Goal: Transaction & Acquisition: Purchase product/service

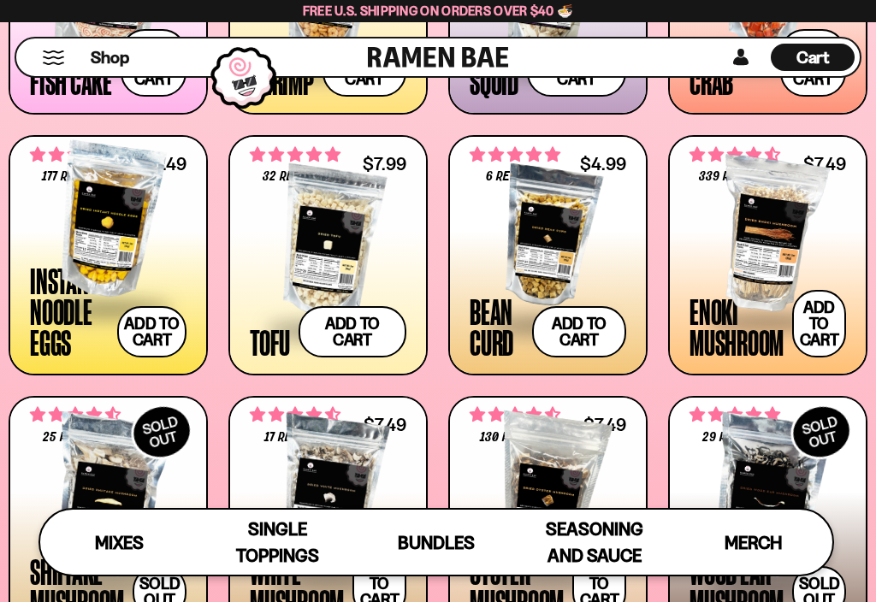
scroll to position [1356, 0]
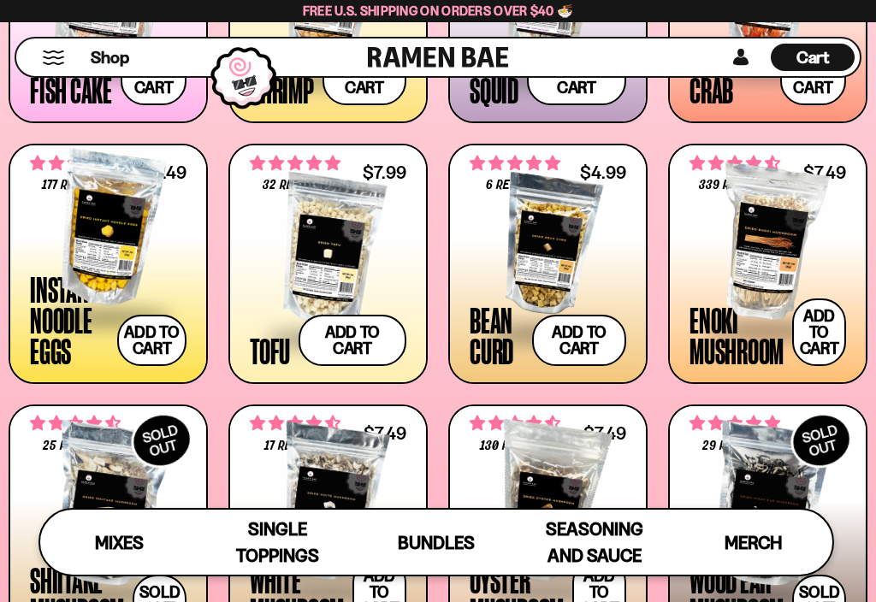
click at [522, 237] on div at bounding box center [547, 245] width 156 height 171
click at [301, 250] on div at bounding box center [328, 250] width 156 height 171
click at [575, 343] on button "Add to cart Add ― Regular price $4.99 Regular price Sale price $4.99 Unit price…" at bounding box center [579, 340] width 94 height 51
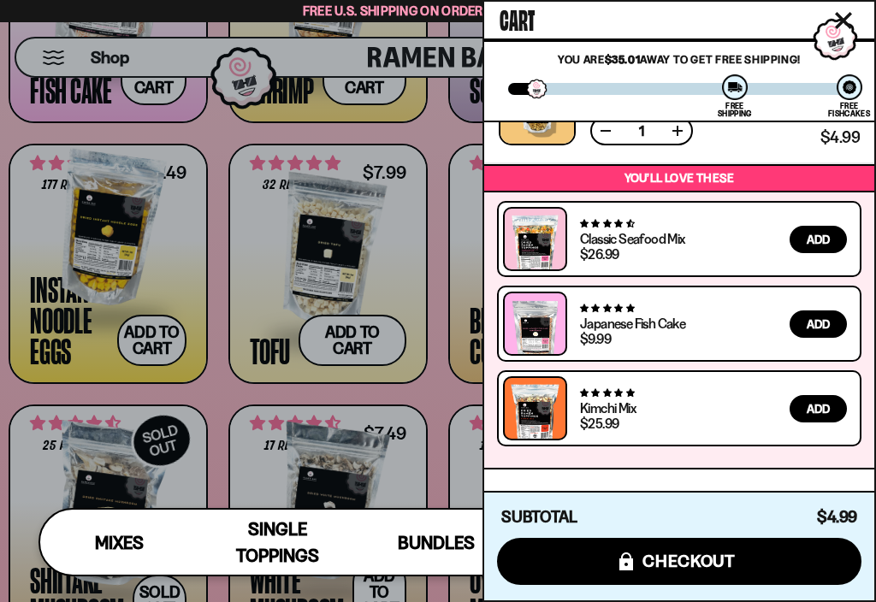
scroll to position [71, 0]
click at [75, 397] on div at bounding box center [438, 301] width 876 height 602
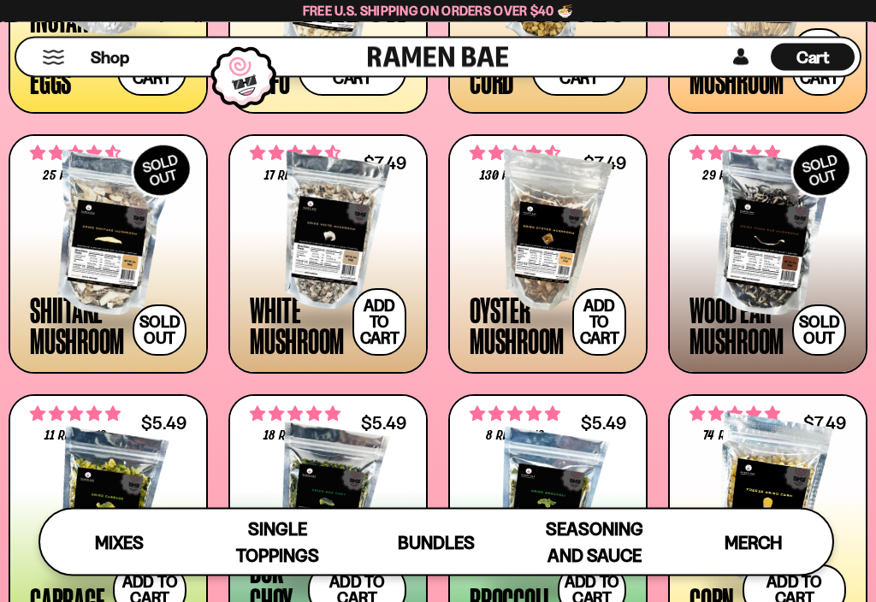
scroll to position [1709, 0]
click at [599, 319] on button "Add to cart Add ― Regular price $7.49 Regular price Sale price $7.49 Unit price…" at bounding box center [599, 322] width 54 height 68
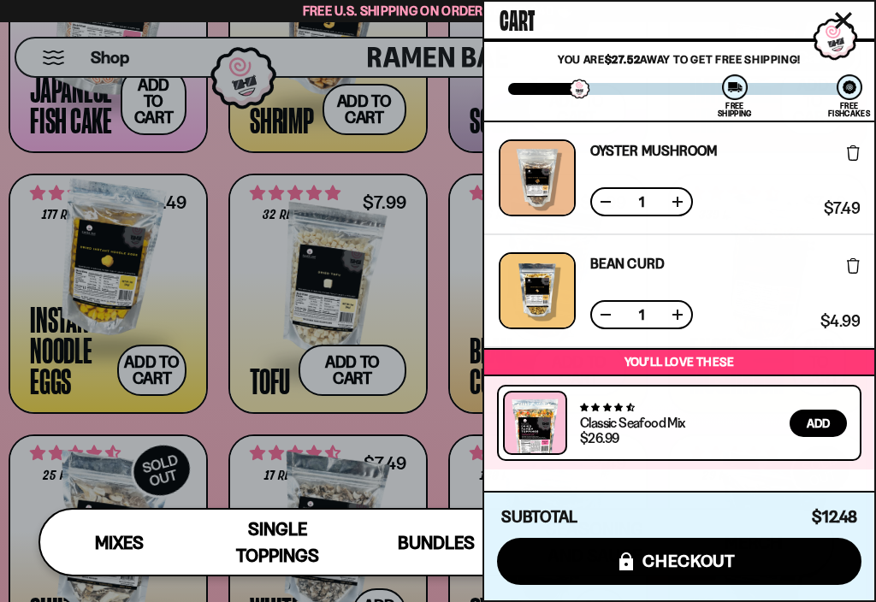
scroll to position [1376, 0]
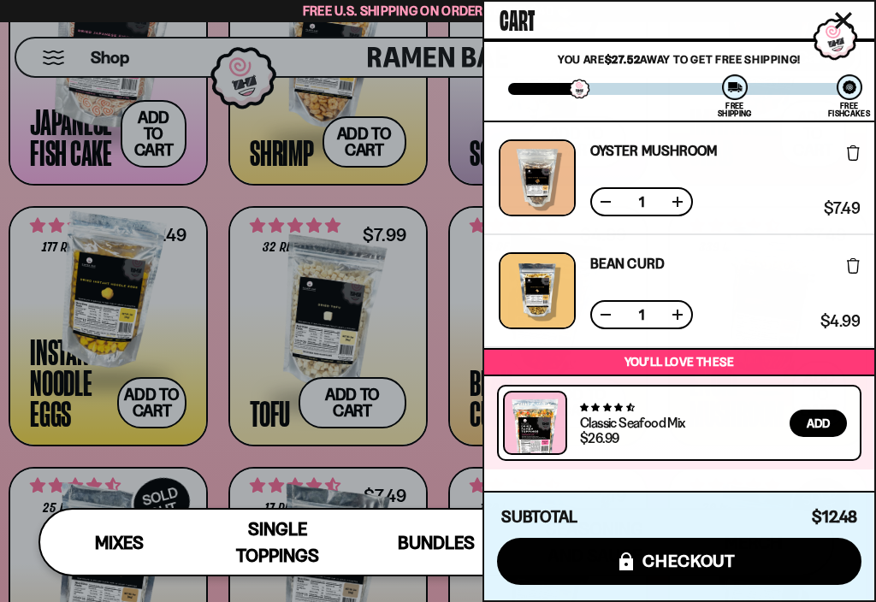
click at [206, 225] on div at bounding box center [438, 301] width 876 height 602
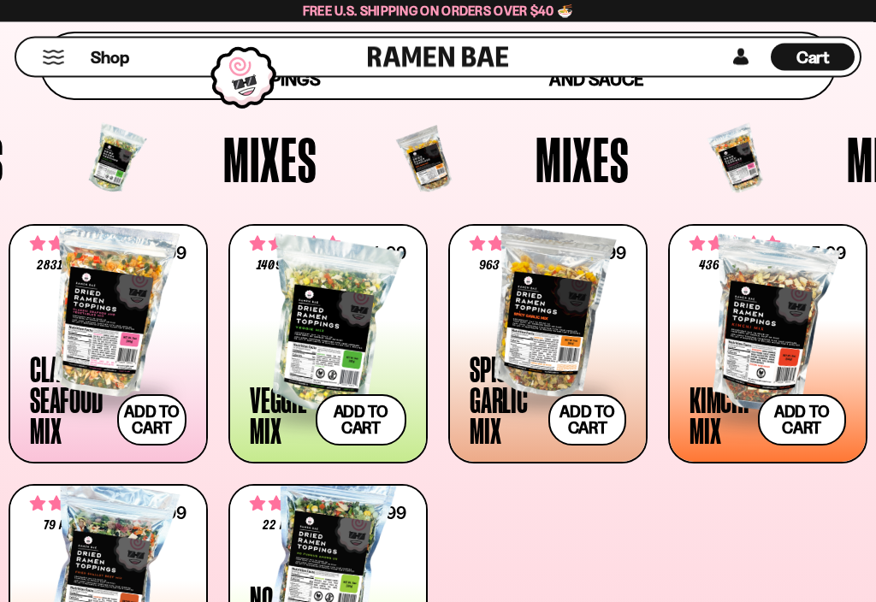
scroll to position [469, 0]
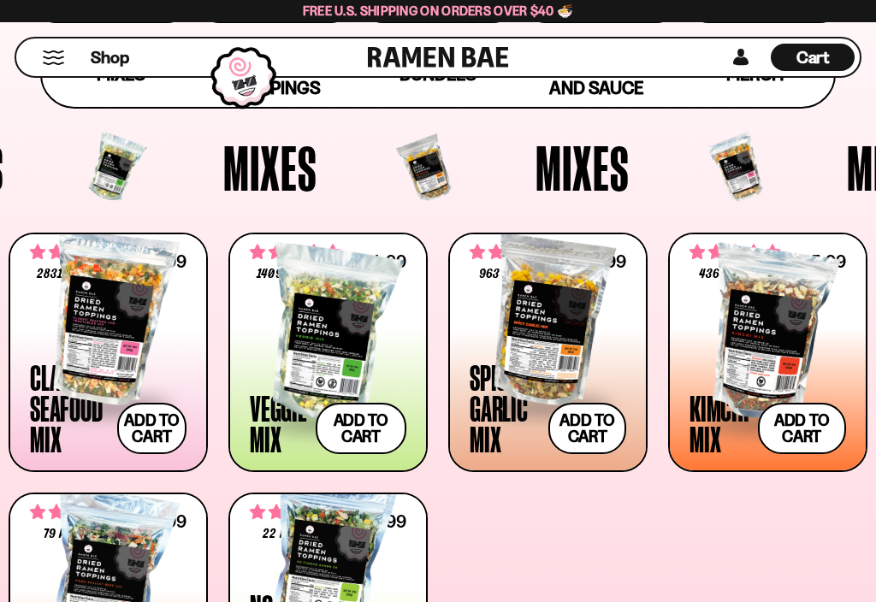
click at [816, 51] on span "Cart" at bounding box center [812, 57] width 33 height 21
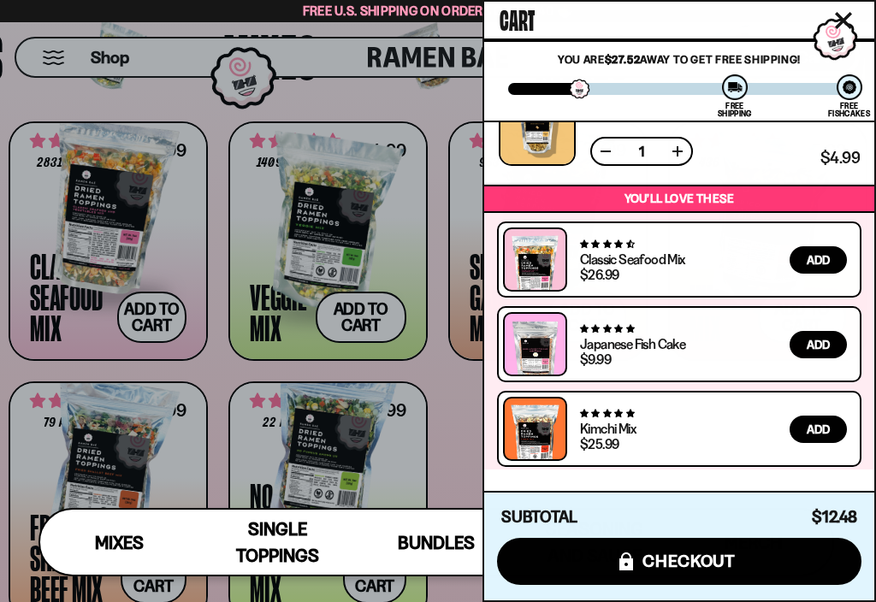
scroll to position [162, 0]
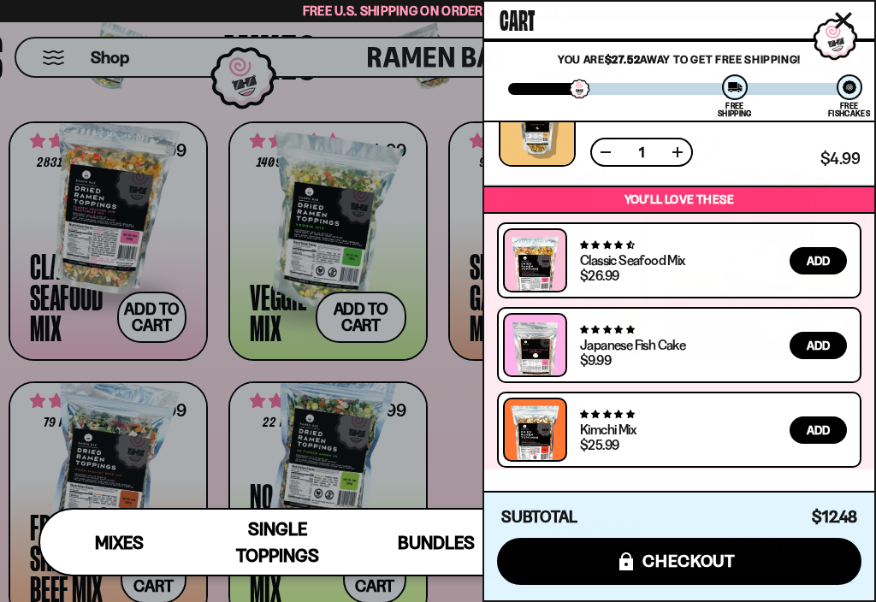
click at [593, 578] on button "icons8-lock checkout" at bounding box center [679, 561] width 364 height 47
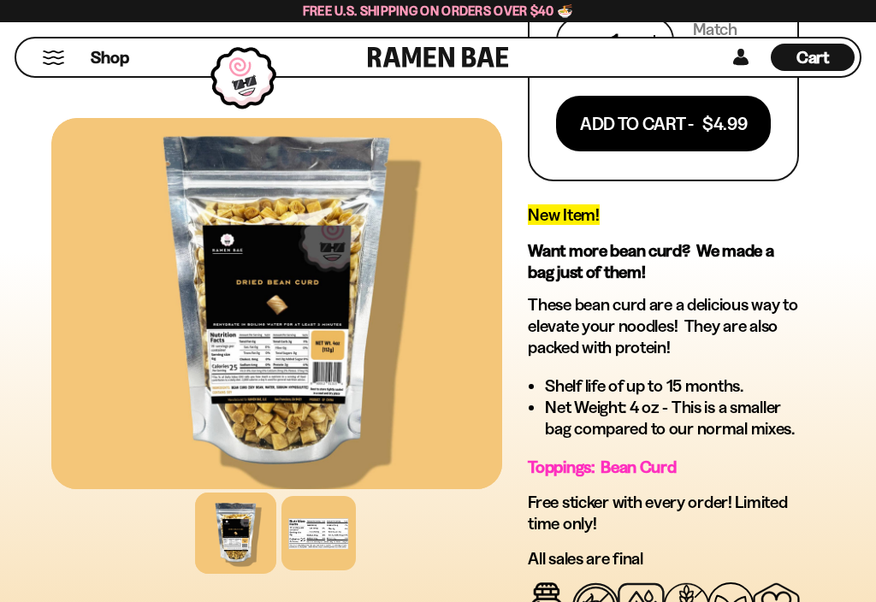
scroll to position [514, 0]
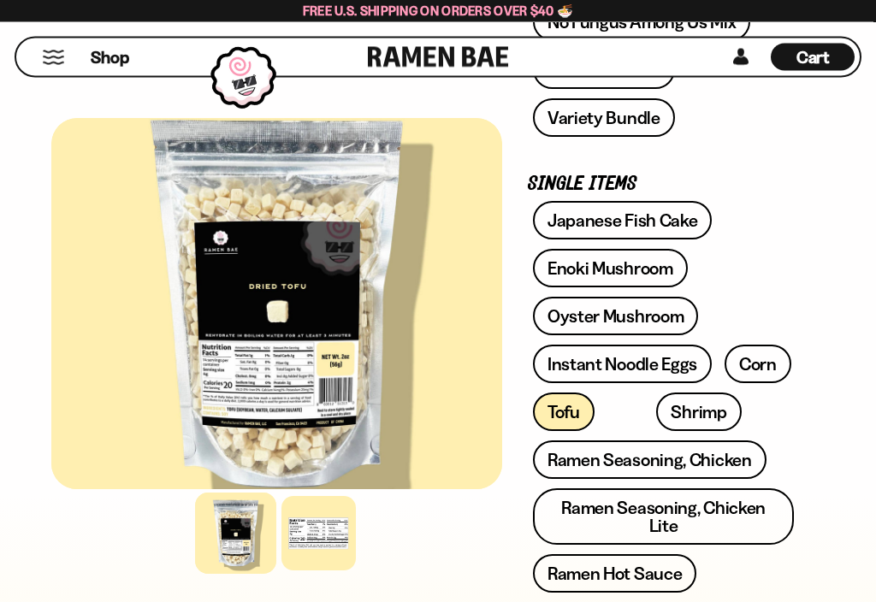
scroll to position [641, 0]
